Goal: Task Accomplishment & Management: Complete application form

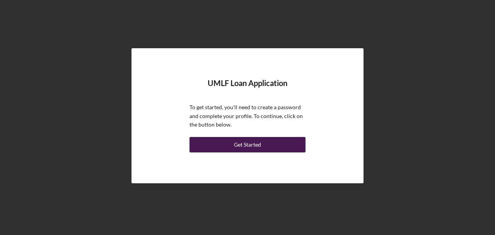
click at [240, 143] on div "Get Started" at bounding box center [247, 144] width 27 height 15
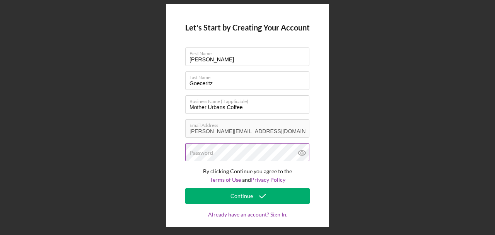
click at [228, 146] on div "Password" at bounding box center [247, 152] width 124 height 19
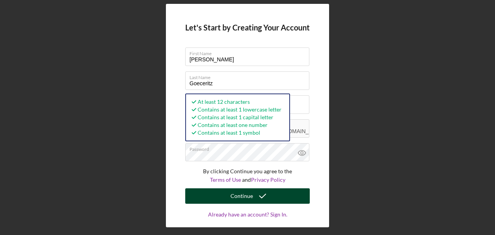
click at [240, 194] on div "Continue" at bounding box center [241, 196] width 22 height 15
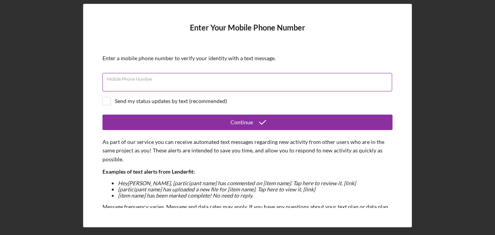
click at [257, 86] on input "Mobile Phone Number" at bounding box center [247, 82] width 290 height 19
type input "[PHONE_NUMBER]"
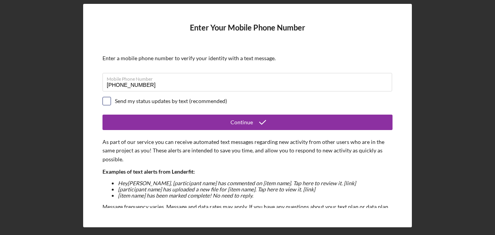
click at [110, 102] on input "checkbox" at bounding box center [107, 101] width 8 height 8
checkbox input "true"
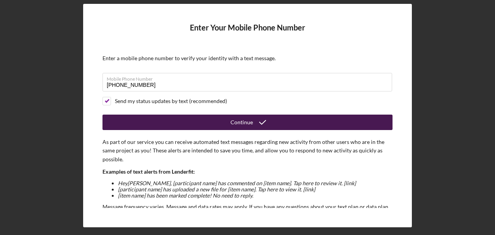
click at [256, 123] on icon "submit" at bounding box center [262, 122] width 19 height 19
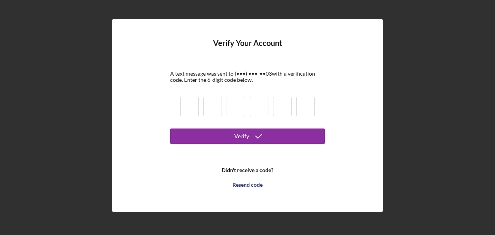
click at [188, 107] on input at bounding box center [189, 106] width 19 height 19
type input "4"
type input "5"
type input "0"
type input "6"
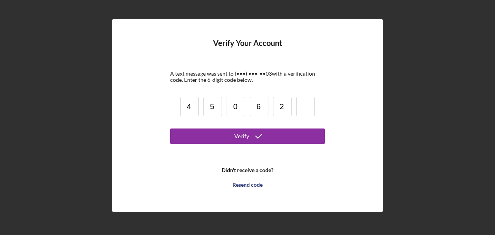
type input "2"
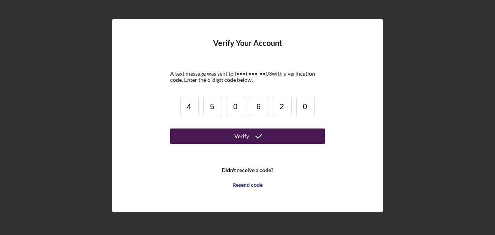
type input "0"
click at [200, 140] on button "Verify" at bounding box center [247, 136] width 155 height 15
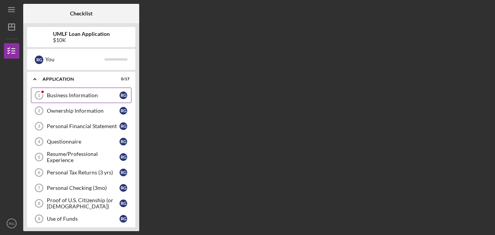
click at [87, 89] on link "Business Information 1 Business Information R G" at bounding box center [81, 95] width 100 height 15
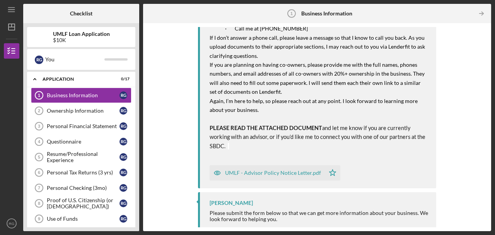
scroll to position [169, 0]
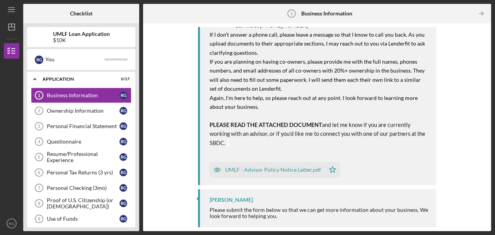
click at [301, 172] on div "UMLF - Advisor Policy Notice Letter.pdf" at bounding box center [267, 169] width 115 height 15
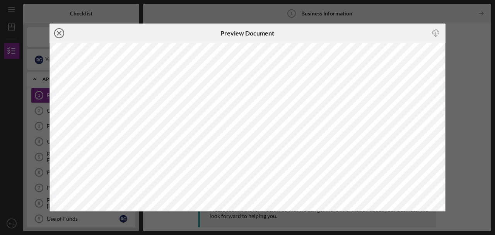
click at [57, 34] on icon "Icon/Close" at bounding box center [58, 33] width 19 height 19
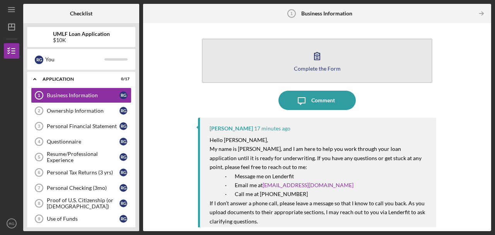
click at [306, 64] on button "Complete the Form Form" at bounding box center [317, 61] width 230 height 44
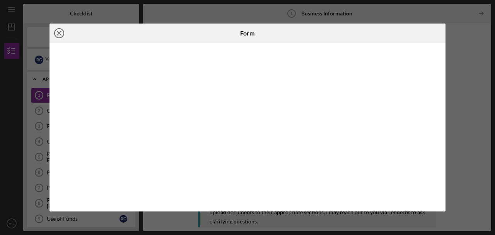
click at [61, 32] on icon "Icon/Close" at bounding box center [58, 33] width 19 height 19
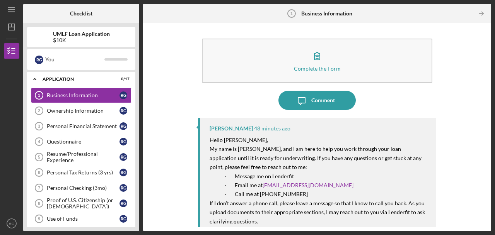
drag, startPoint x: 487, startPoint y: 64, endPoint x: 485, endPoint y: 82, distance: 18.8
click at [485, 82] on div "Complete the Form Form Icon/Message Comment [PERSON_NAME] 48 minutes ago Hello …" at bounding box center [317, 127] width 348 height 208
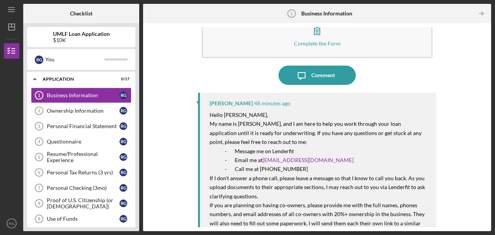
scroll to position [15, 0]
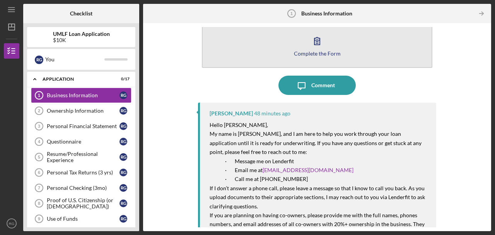
click at [312, 43] on icon "button" at bounding box center [316, 40] width 19 height 19
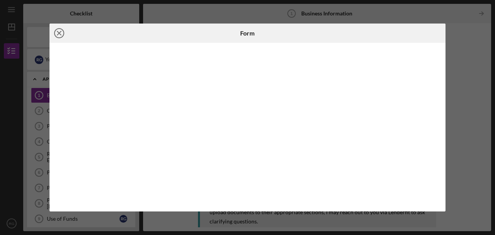
click at [57, 35] on line at bounding box center [59, 33] width 4 height 4
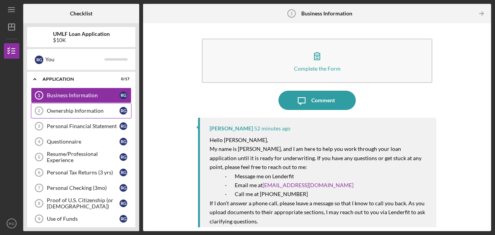
click at [75, 109] on div "Ownership Information" at bounding box center [83, 111] width 73 height 6
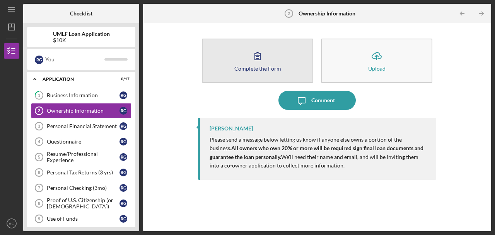
click at [266, 66] on div "Complete the Form" at bounding box center [257, 69] width 47 height 6
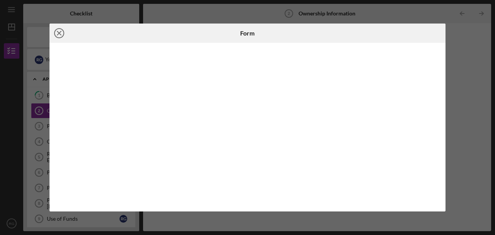
click at [61, 31] on icon "Icon/Close" at bounding box center [58, 33] width 19 height 19
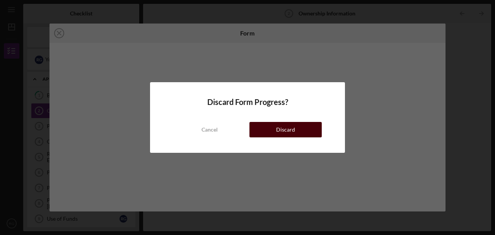
click at [271, 128] on button "Discard" at bounding box center [285, 129] width 72 height 15
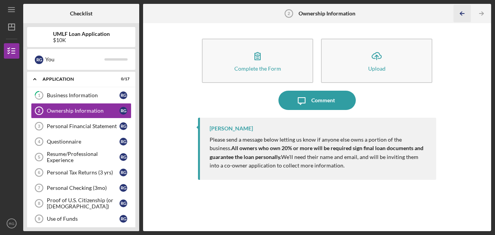
click at [462, 14] on line "button" at bounding box center [462, 14] width 4 height 0
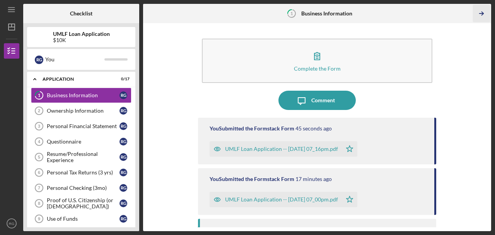
click at [479, 15] on icon "Icon/Table Pagination Arrow" at bounding box center [481, 13] width 17 height 17
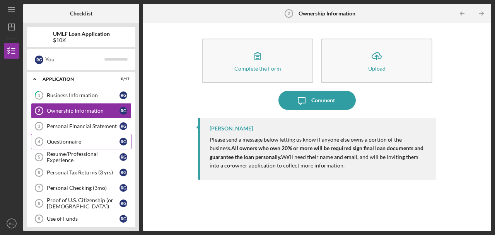
click at [68, 137] on link "Questionnaire 4 Questionnaire R G" at bounding box center [81, 141] width 100 height 15
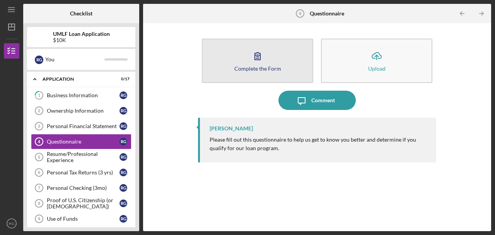
click at [252, 71] on div "Complete the Form" at bounding box center [257, 69] width 47 height 6
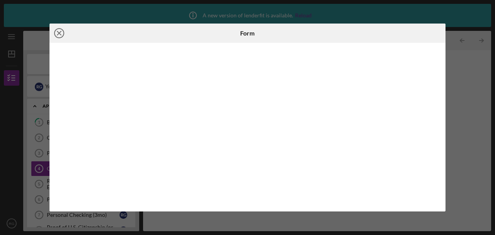
click at [62, 33] on icon "Icon/Close" at bounding box center [58, 33] width 19 height 19
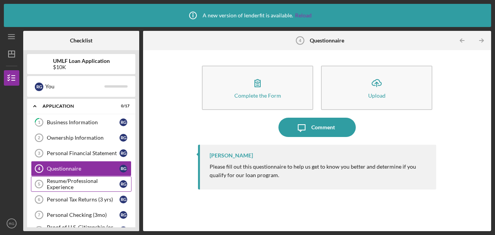
click at [84, 178] on div "Resume/Professional Experience" at bounding box center [83, 184] width 73 height 12
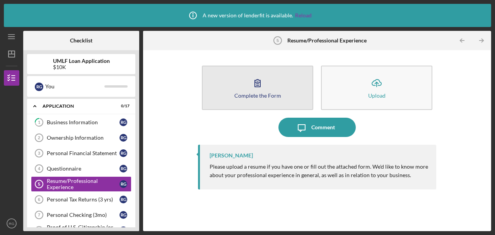
click at [245, 93] on div "Complete the Form" at bounding box center [257, 96] width 47 height 6
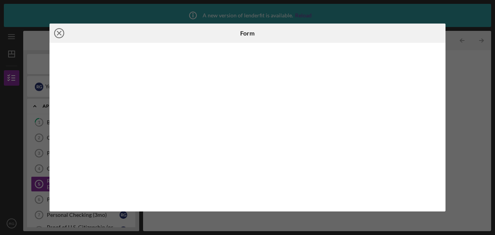
click at [58, 29] on circle at bounding box center [59, 33] width 9 height 9
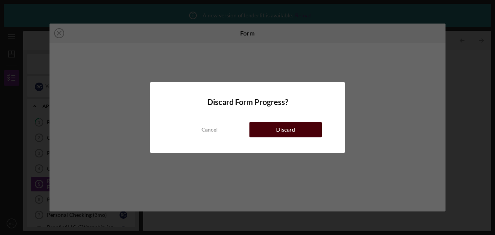
click at [271, 132] on button "Discard" at bounding box center [285, 129] width 72 height 15
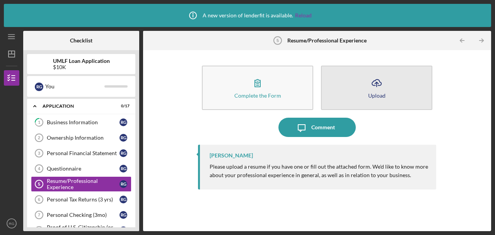
click at [370, 86] on icon "Icon/Upload" at bounding box center [376, 82] width 19 height 19
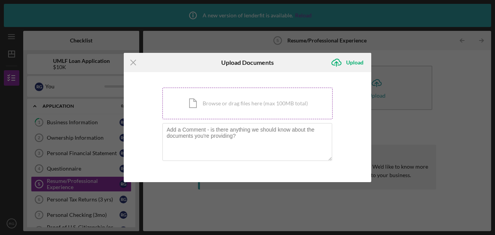
click at [214, 109] on div "Icon/Document Browse or drag files here (max 100MB total) Tap to choose files o…" at bounding box center [247, 104] width 170 height 32
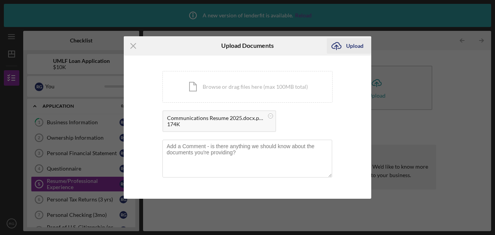
click at [353, 45] on div "Upload" at bounding box center [354, 45] width 17 height 15
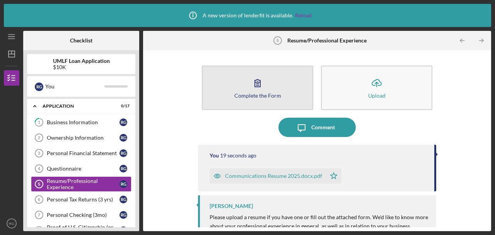
click at [249, 87] on icon "button" at bounding box center [257, 82] width 19 height 19
